Goal: Communication & Community: Answer question/provide support

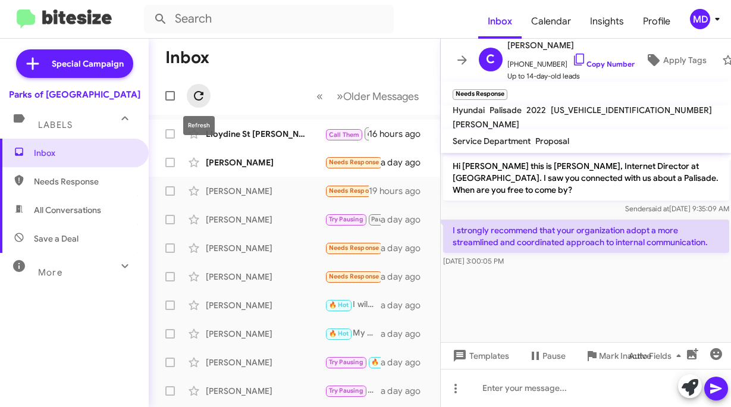
click at [200, 95] on icon at bounding box center [199, 96] width 10 height 10
click at [241, 139] on div "Lloydine St [PERSON_NAME]" at bounding box center [265, 134] width 119 height 12
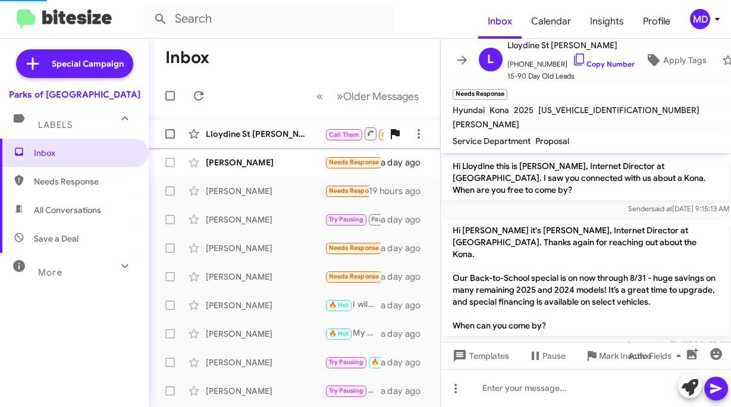
scroll to position [277, 0]
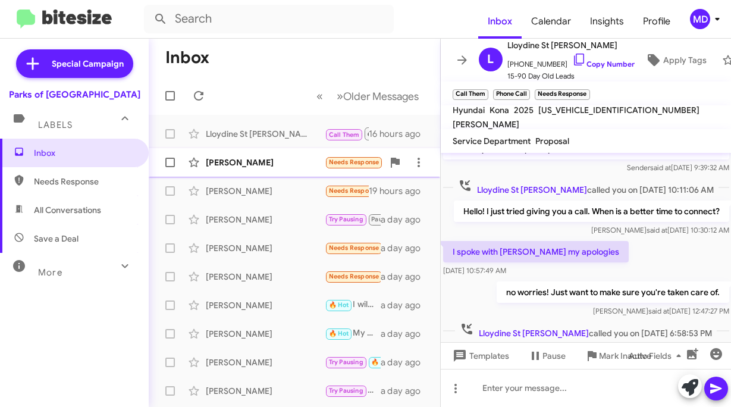
click at [244, 163] on div "[PERSON_NAME]" at bounding box center [265, 162] width 119 height 12
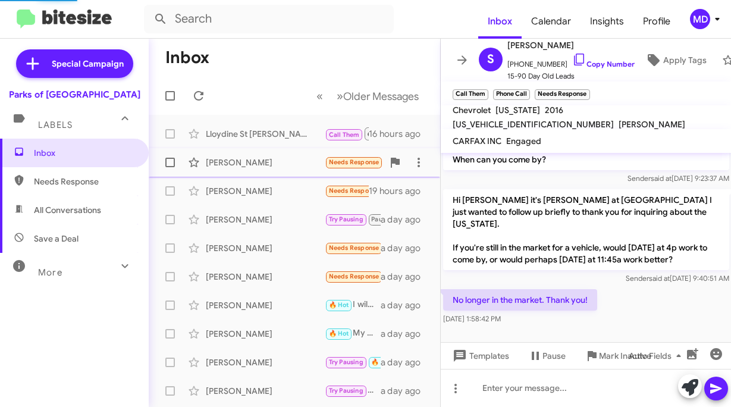
scroll to position [242, 0]
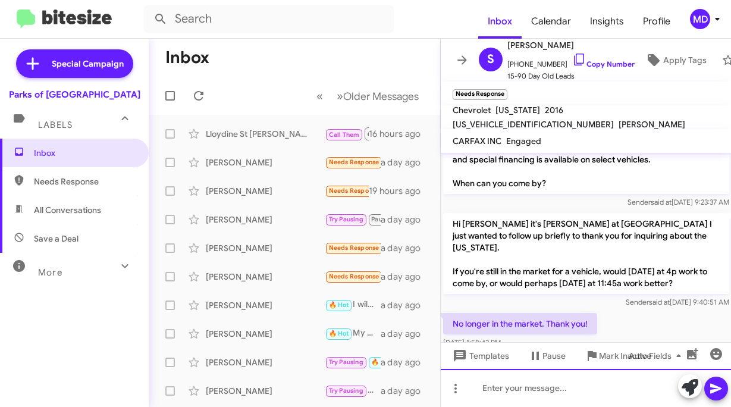
click at [560, 387] on div at bounding box center [586, 388] width 291 height 38
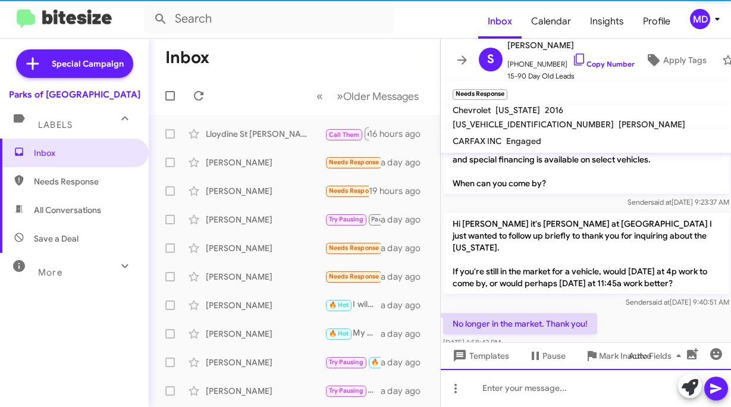
scroll to position [0, 0]
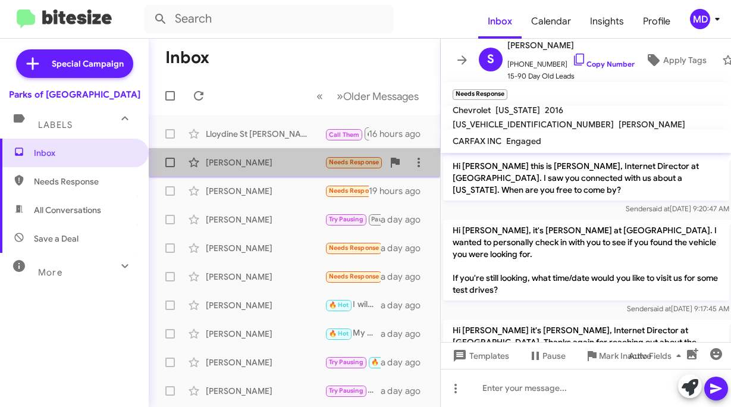
click at [278, 161] on div "[PERSON_NAME]" at bounding box center [265, 162] width 119 height 12
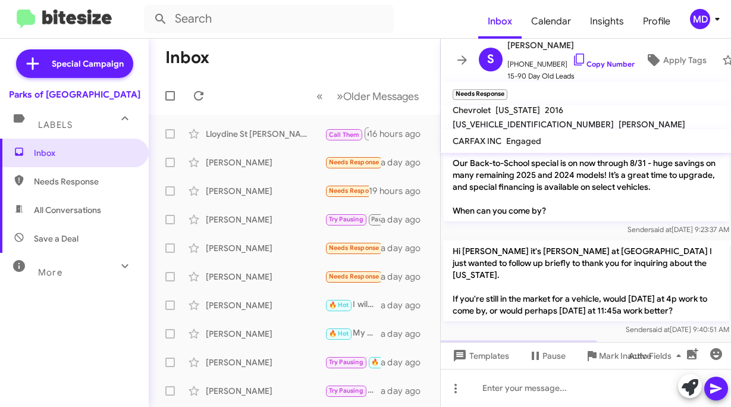
scroll to position [285, 0]
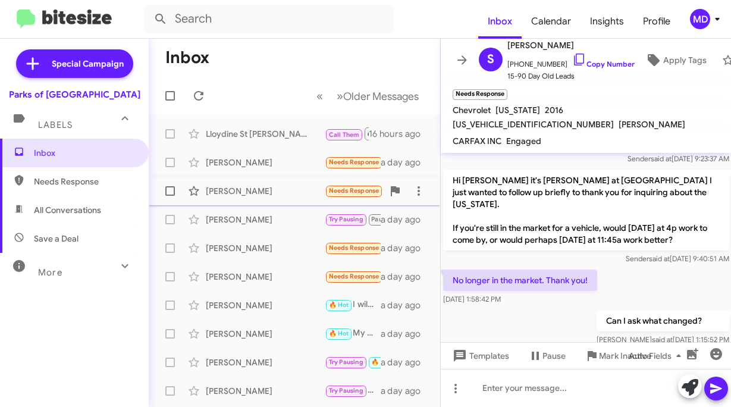
click at [278, 184] on div "[PERSON_NAME] Needs Response I strongly recommend that your organization adopt …" at bounding box center [294, 191] width 272 height 24
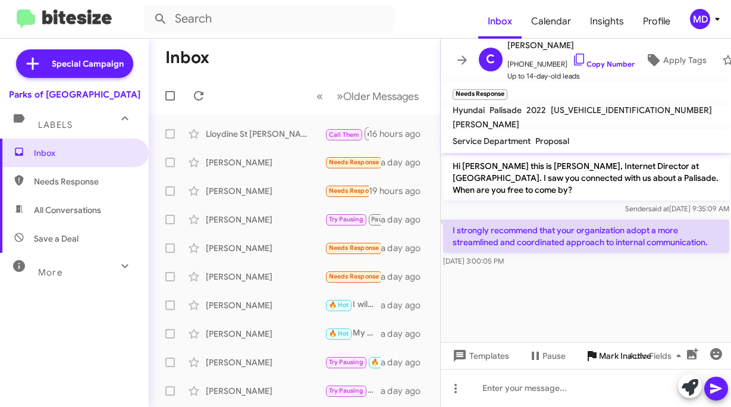
click at [597, 351] on icon at bounding box center [592, 356] width 14 height 14
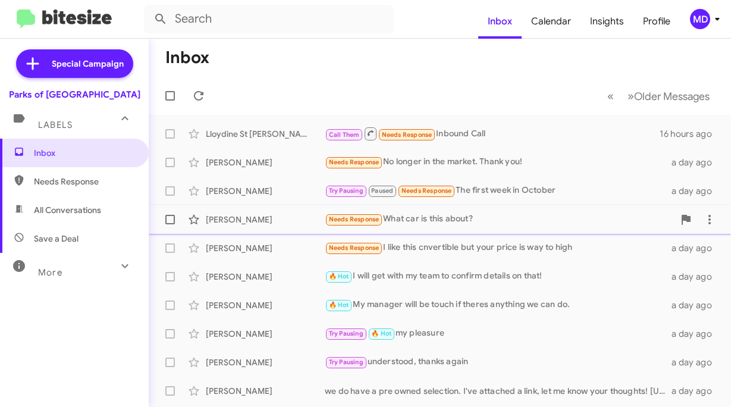
click at [370, 217] on span "Needs Response" at bounding box center [354, 219] width 51 height 8
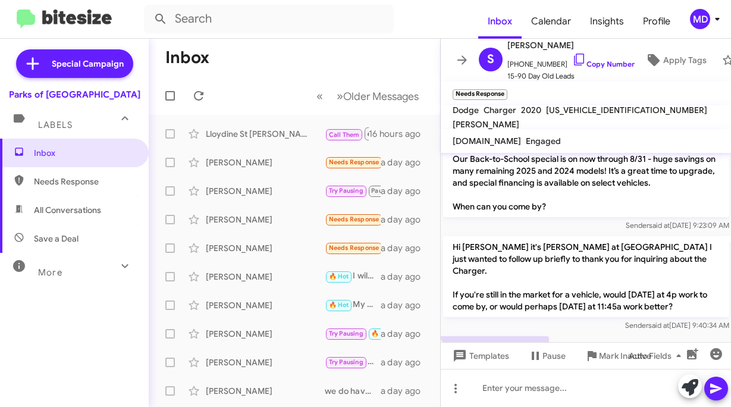
scroll to position [242, 0]
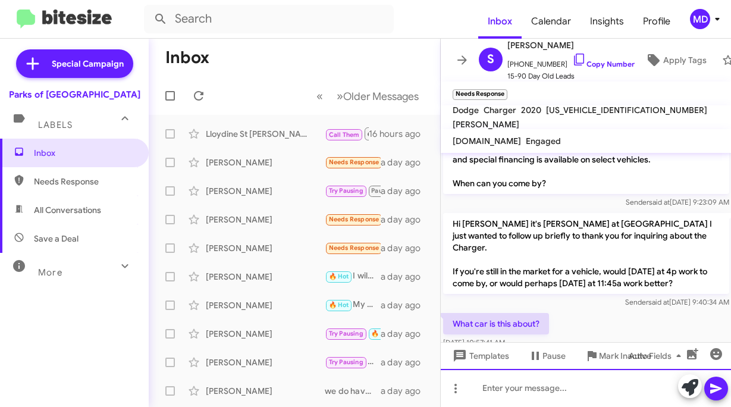
click at [520, 385] on div at bounding box center [586, 388] width 291 height 38
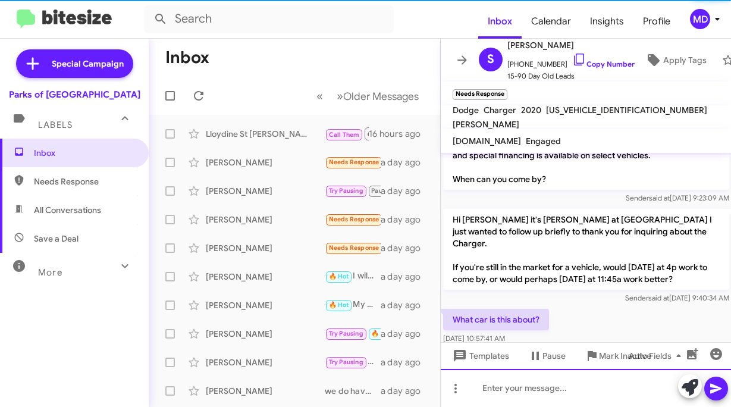
scroll to position [285, 0]
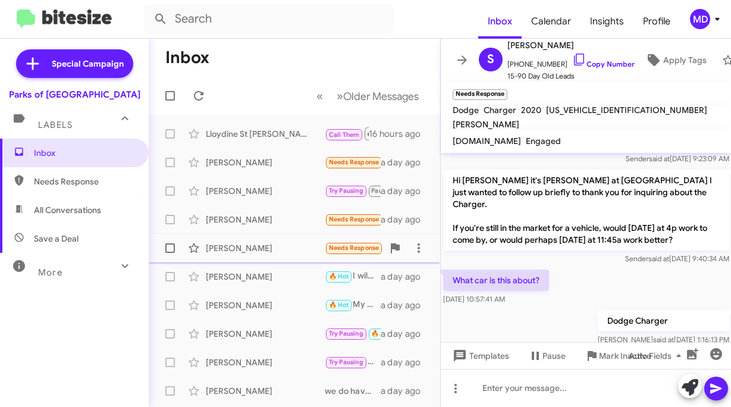
click at [246, 237] on div "[PERSON_NAME] Needs Response I like this cnvertible but your price is way to hi…" at bounding box center [294, 248] width 272 height 24
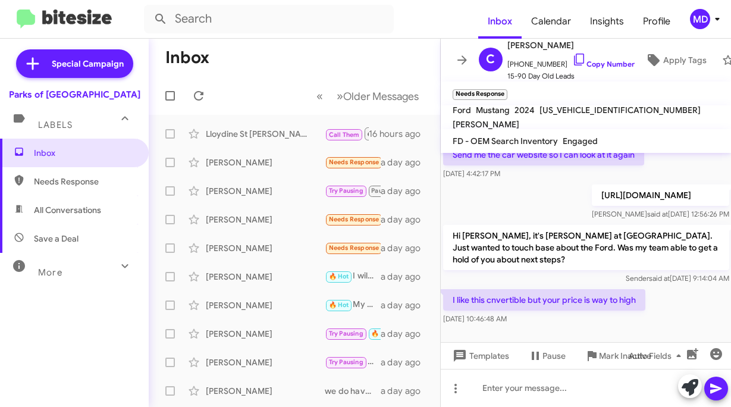
scroll to position [255, 0]
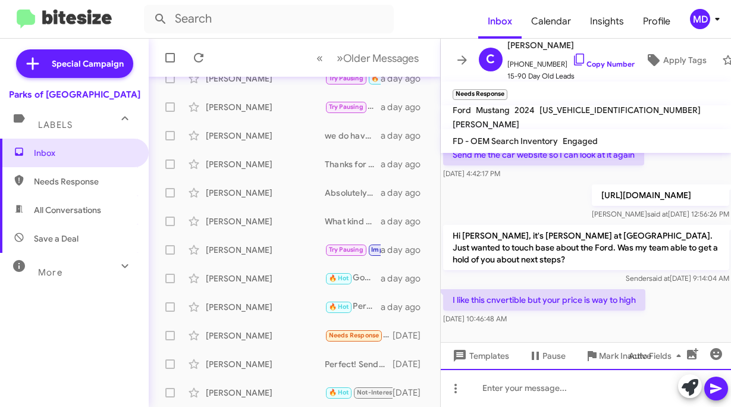
click at [578, 392] on div at bounding box center [586, 388] width 291 height 38
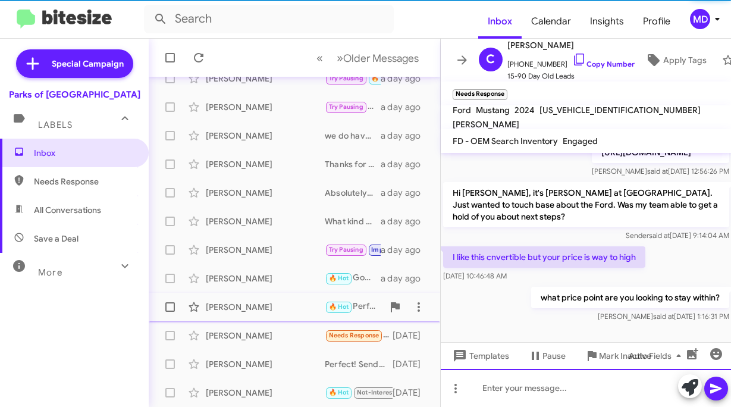
scroll to position [119, 0]
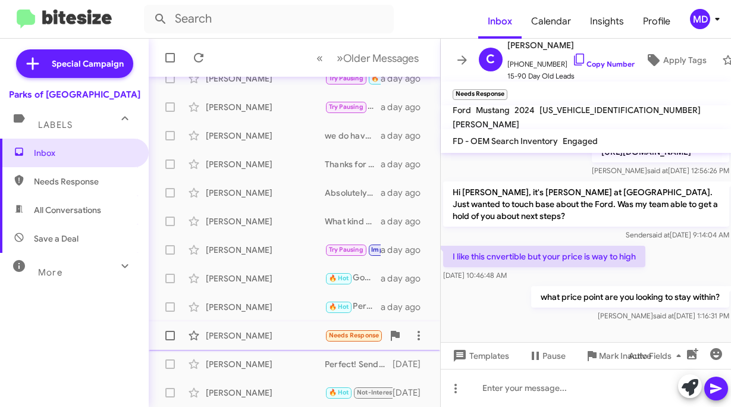
click at [265, 327] on div "[PERSON_NAME] Needs Response Not unless they can strike a deal. They offered me…" at bounding box center [294, 336] width 272 height 24
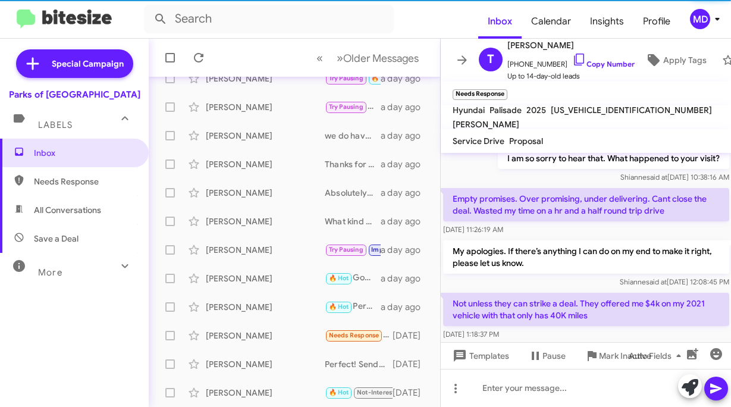
scroll to position [289, 0]
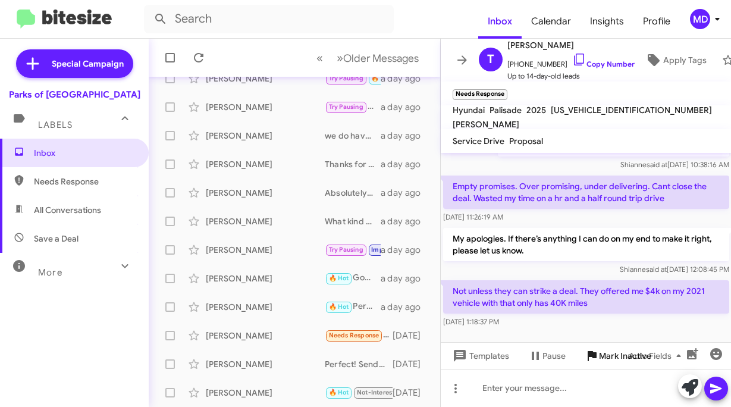
click at [603, 357] on span "Mark Inactive" at bounding box center [625, 355] width 52 height 21
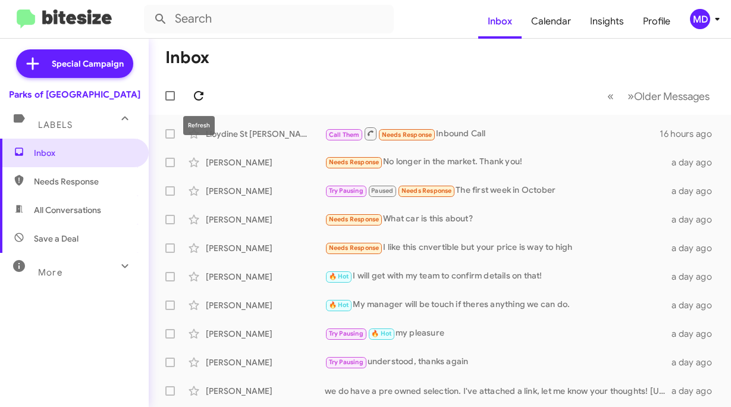
click at [199, 89] on icon at bounding box center [199, 96] width 14 height 14
